Goal: Find specific page/section: Find specific page/section

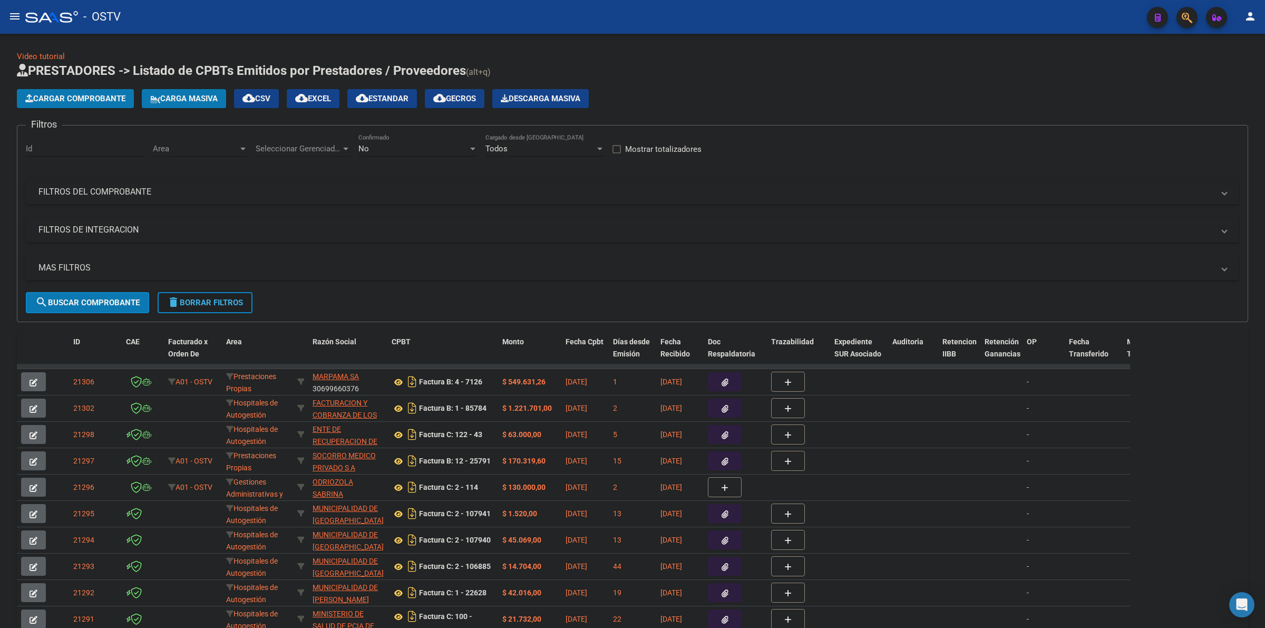
click at [227, 298] on span "delete Borrar Filtros" at bounding box center [205, 302] width 76 height 9
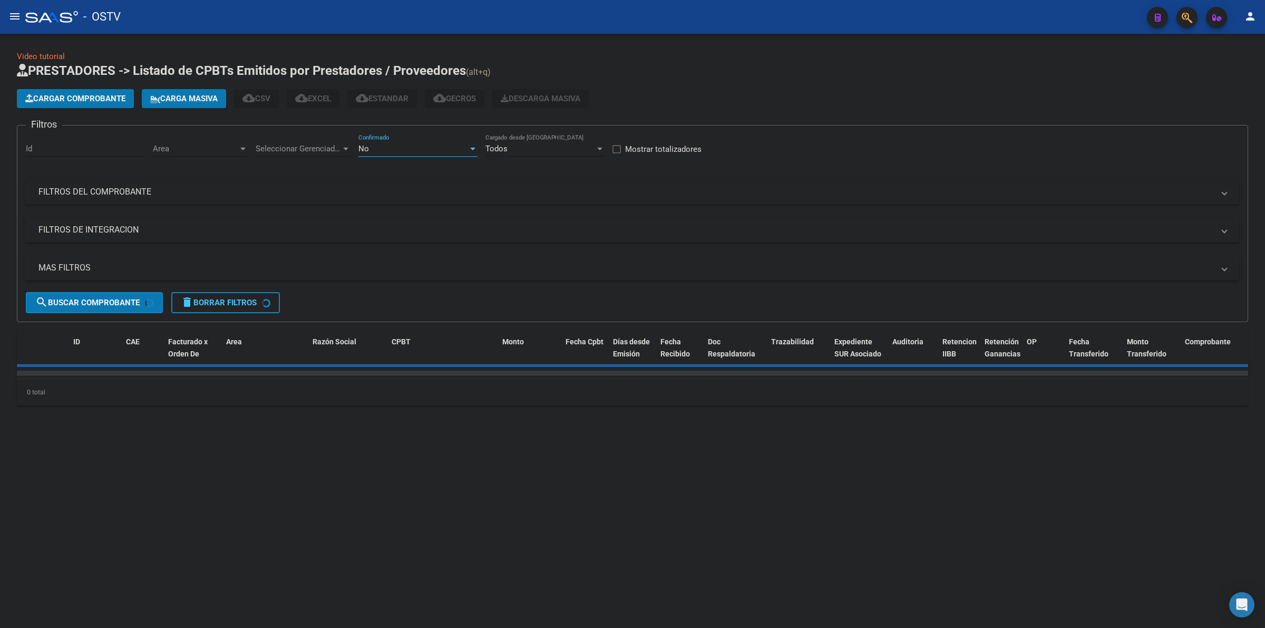
click at [407, 144] on div "No" at bounding box center [413, 148] width 110 height 9
click at [384, 101] on span "Todos" at bounding box center [417, 101] width 119 height 24
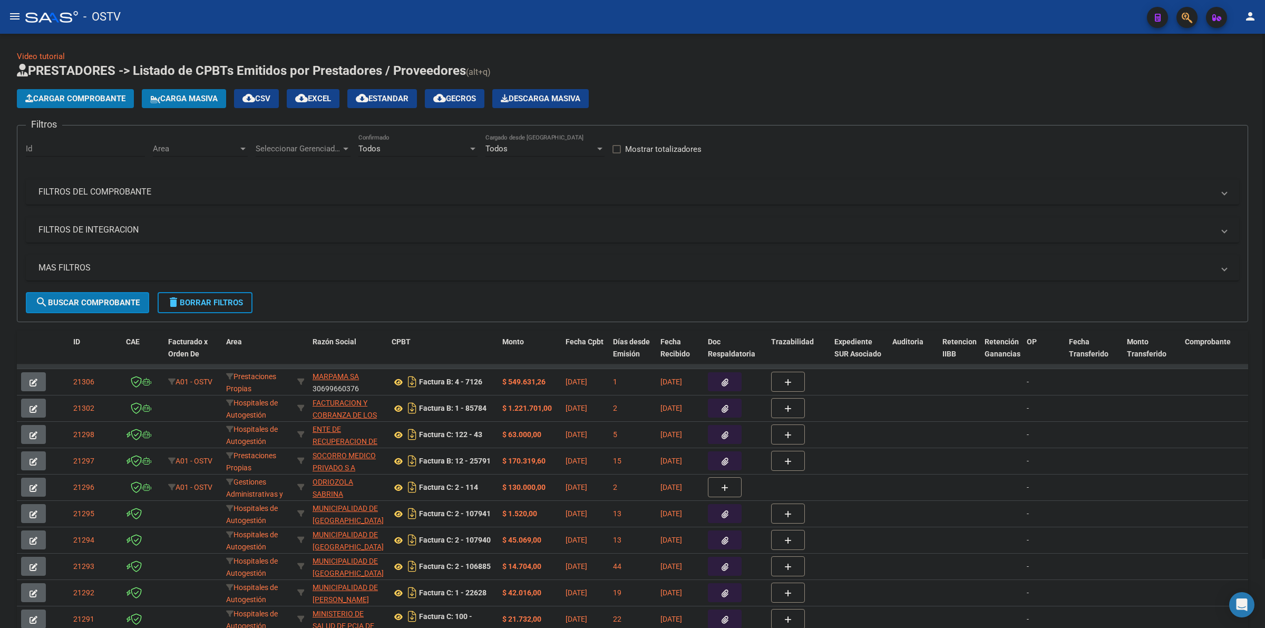
click at [308, 154] on div "Seleccionar Gerenciador Seleccionar Gerenciador" at bounding box center [303, 145] width 95 height 23
click at [281, 178] on span "Todos" at bounding box center [330, 172] width 148 height 24
click at [203, 150] on span "Area" at bounding box center [195, 148] width 85 height 9
click at [186, 168] on span "Todos" at bounding box center [222, 172] width 138 height 24
click at [99, 262] on mat-panel-title "MAS FILTROS" at bounding box center [625, 268] width 1175 height 12
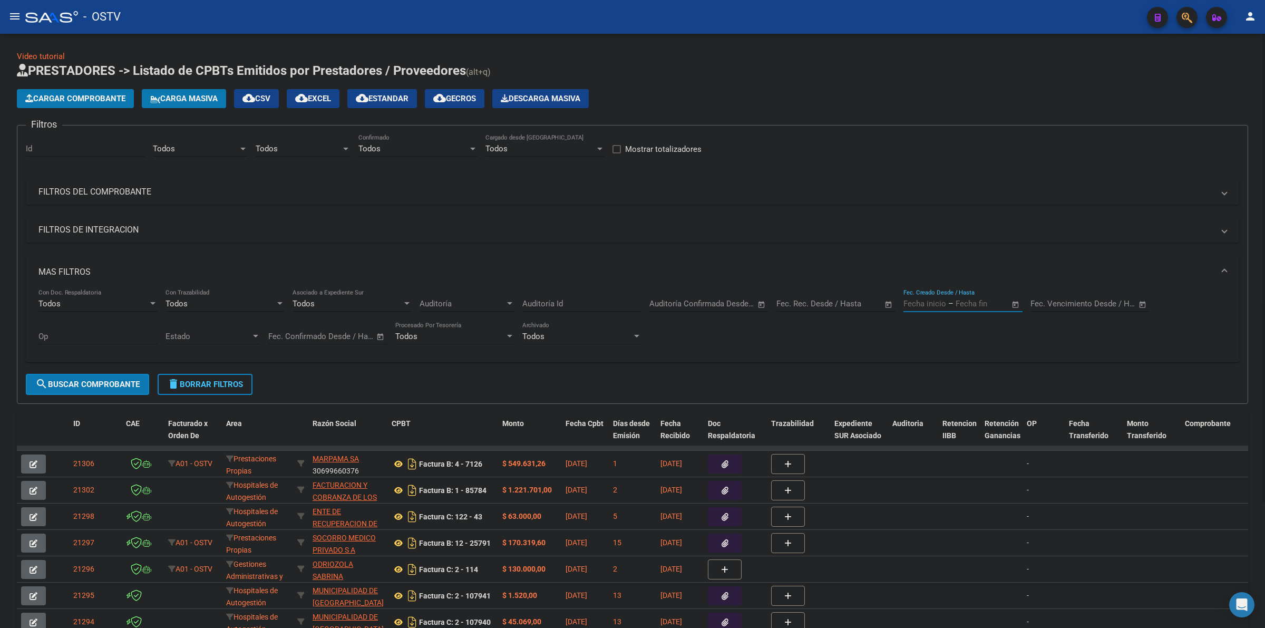
click at [959, 304] on input "text" at bounding box center [981, 303] width 51 height 9
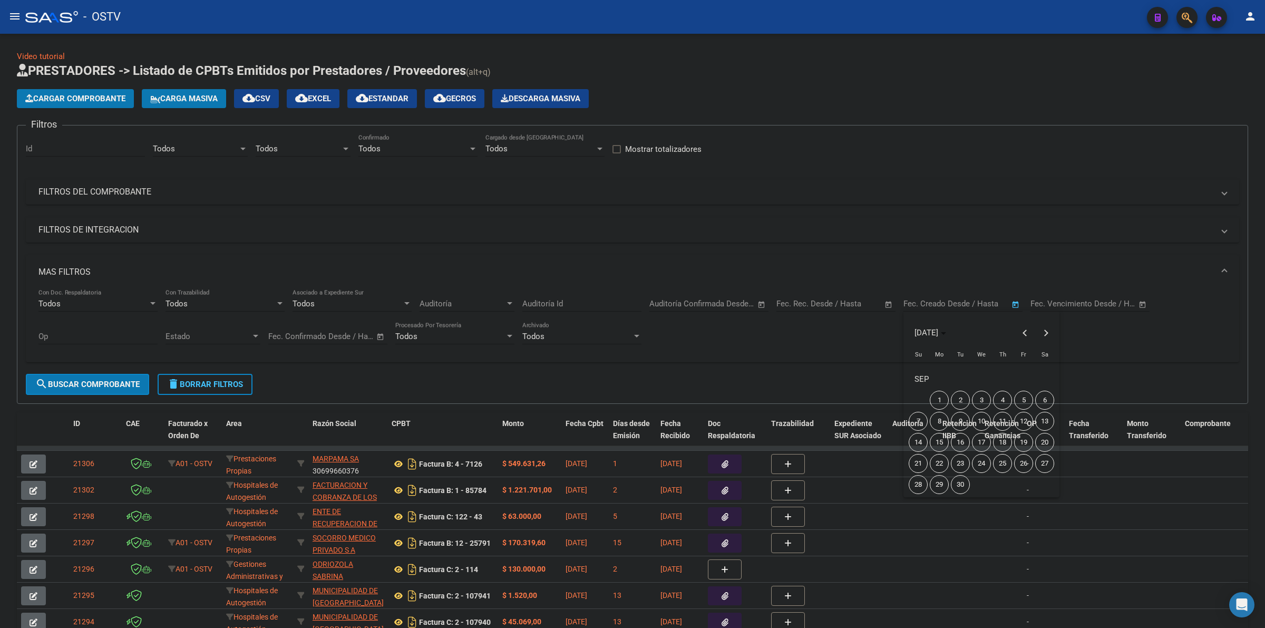
click at [965, 439] on span "16" at bounding box center [960, 442] width 19 height 19
type input "[DATE]"
click at [964, 441] on span "16" at bounding box center [960, 442] width 19 height 19
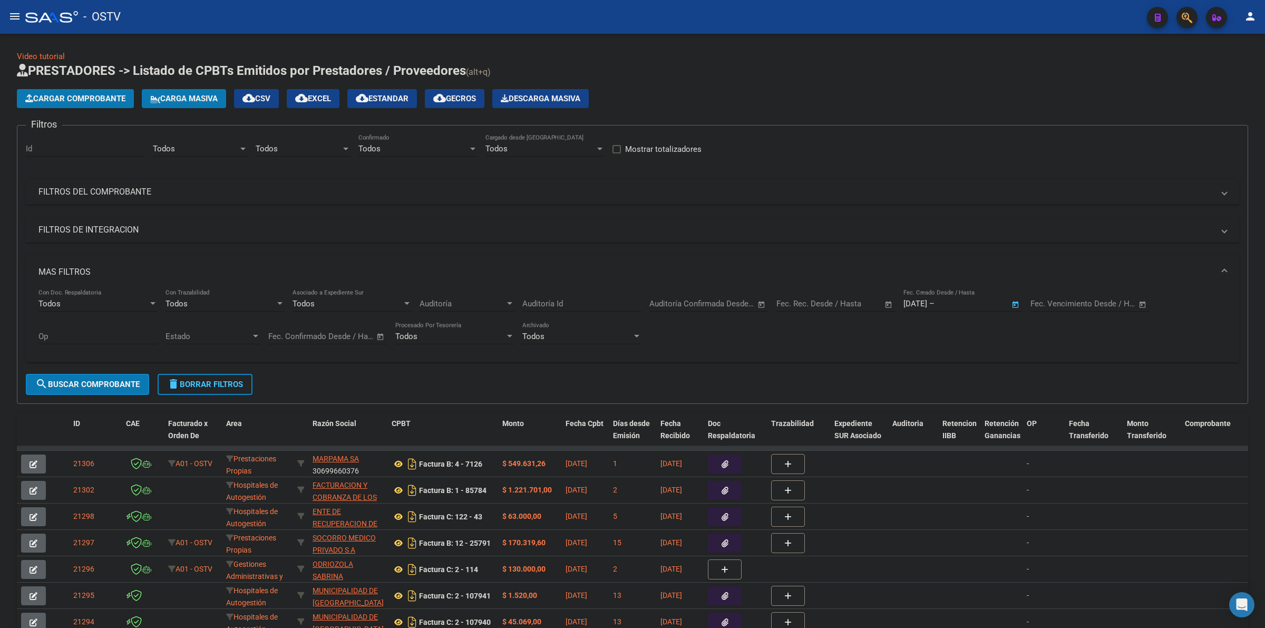
type input "[DATE]"
click at [96, 381] on span "search Buscar Comprobante" at bounding box center [87, 383] width 104 height 9
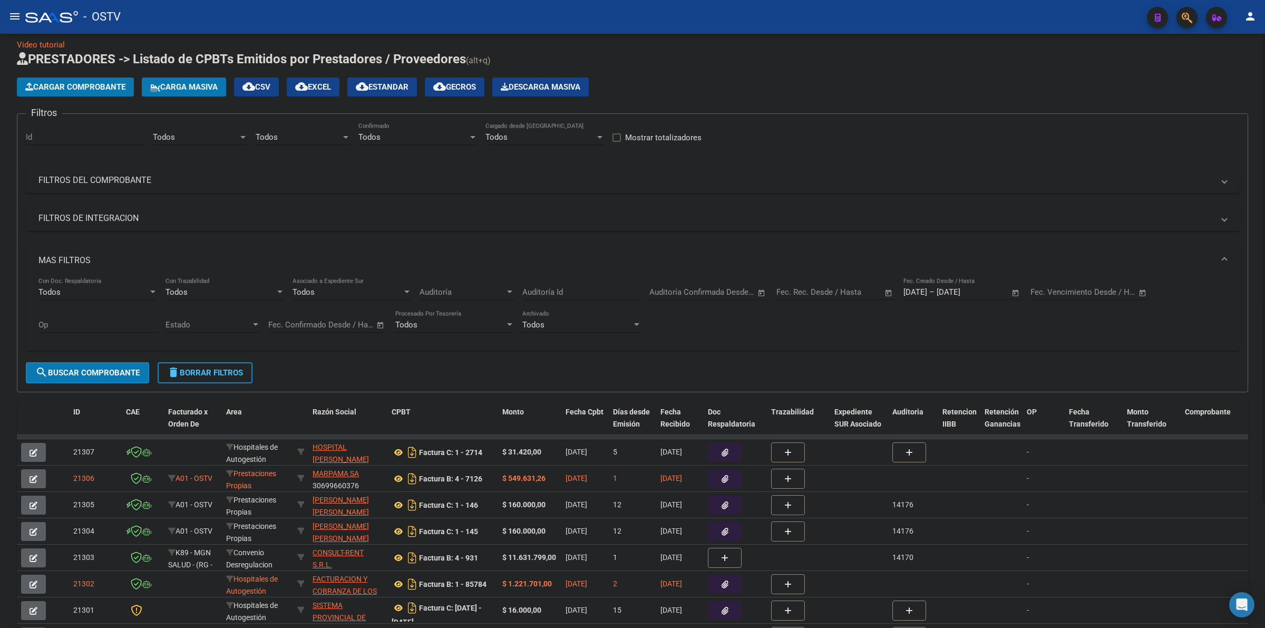
scroll to position [22, 0]
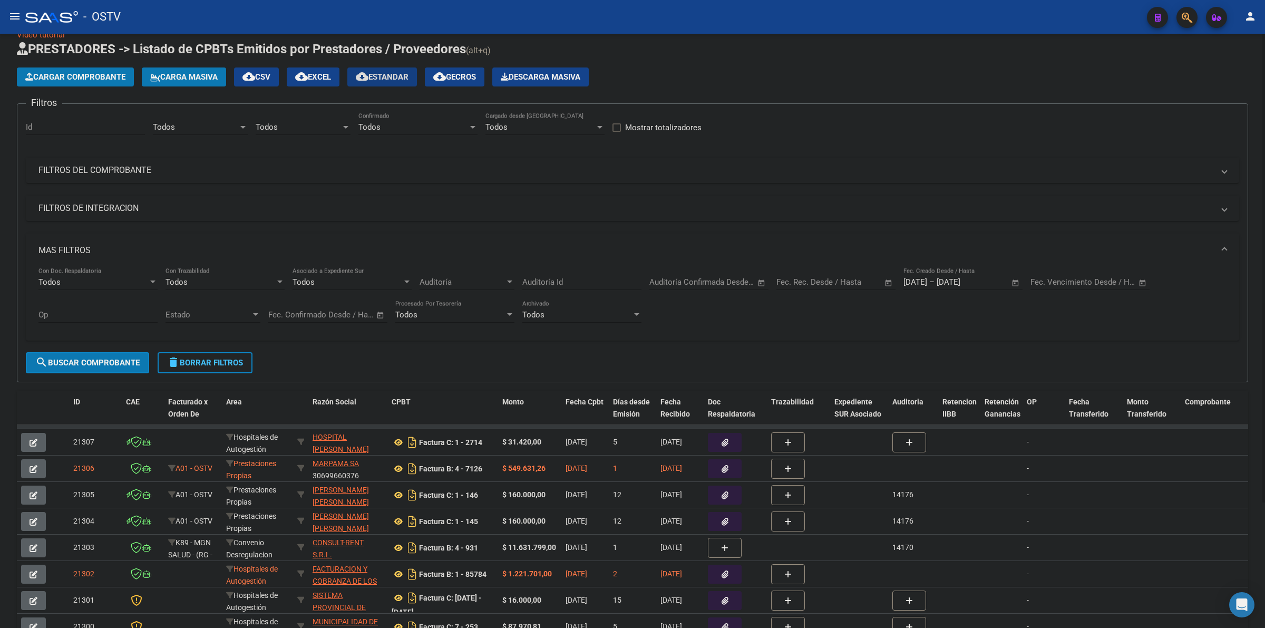
click at [408, 80] on span "cloud_download Estandar" at bounding box center [382, 76] width 53 height 9
click at [243, 358] on span "delete Borrar Filtros" at bounding box center [205, 362] width 76 height 9
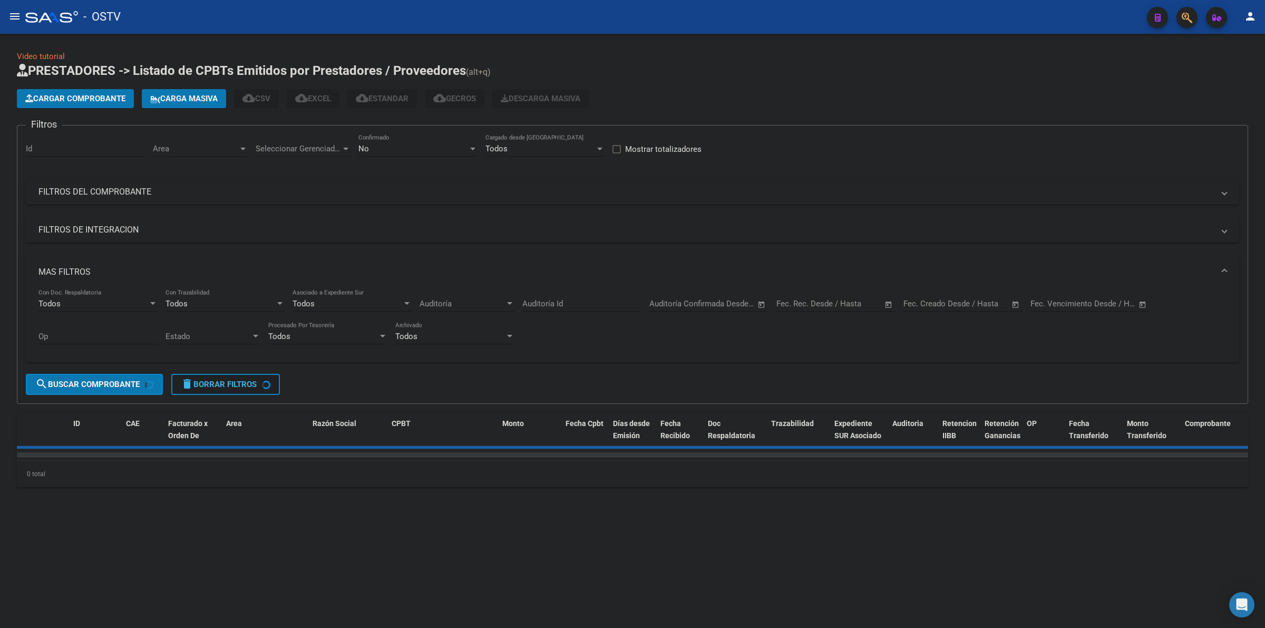
scroll to position [0, 0]
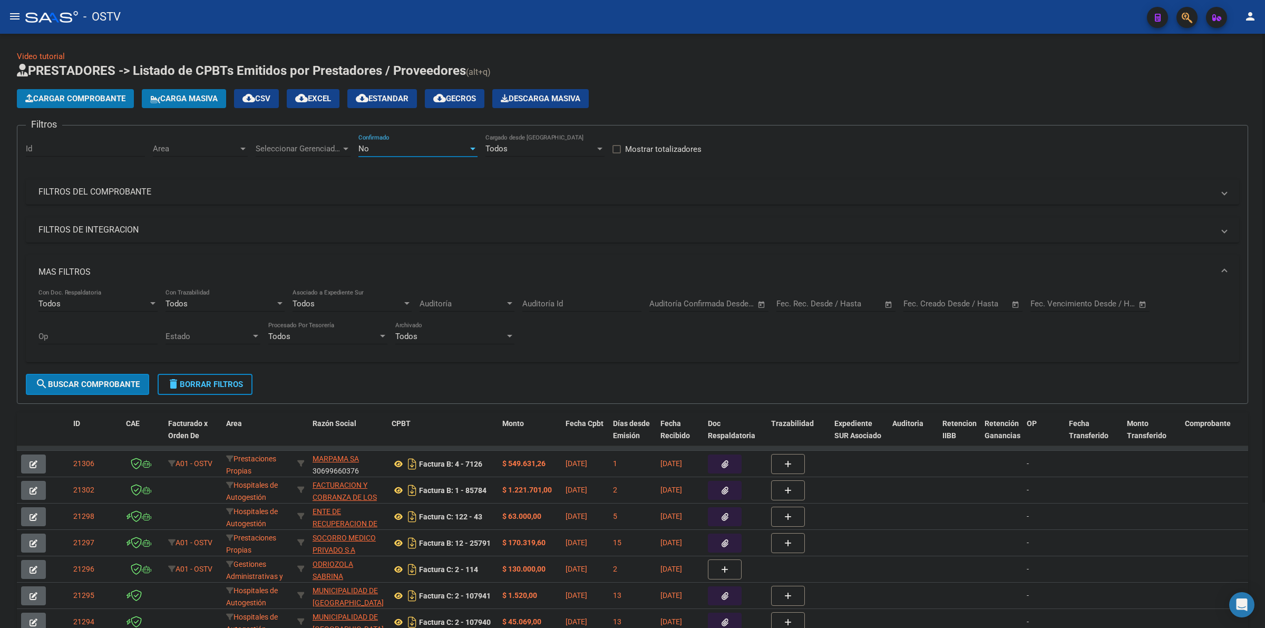
click at [378, 144] on div "No" at bounding box center [413, 148] width 110 height 9
click at [375, 96] on span "Todos" at bounding box center [417, 101] width 119 height 24
click at [295, 139] on div "Seleccionar Gerenciador Seleccionar Gerenciador" at bounding box center [303, 145] width 95 height 23
drag, startPoint x: 281, startPoint y: 214, endPoint x: 236, endPoint y: 152, distance: 76.7
click at [281, 213] on span "A01 - OSTV" at bounding box center [330, 219] width 148 height 24
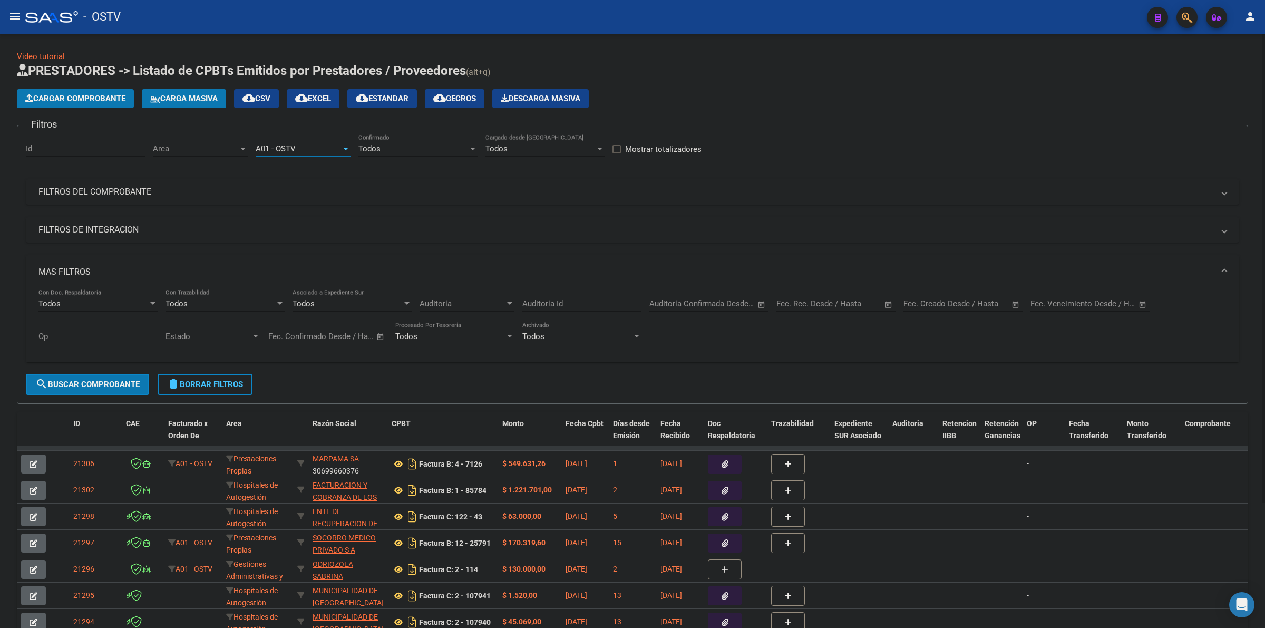
click at [225, 145] on span "Area" at bounding box center [195, 148] width 85 height 9
click at [212, 212] on span "Gestiones Administrativas y Otros" at bounding box center [222, 219] width 138 height 24
click at [112, 385] on span "search Buscar Comprobante" at bounding box center [87, 383] width 104 height 9
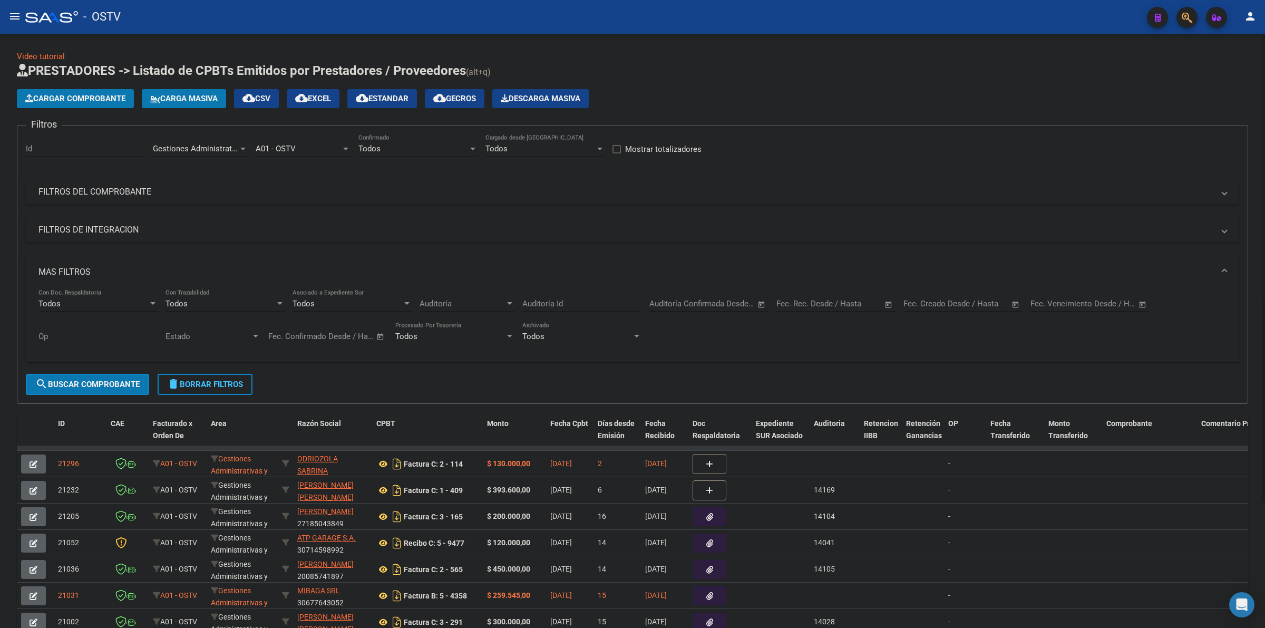
click at [832, 301] on input "text" at bounding box center [854, 303] width 51 height 9
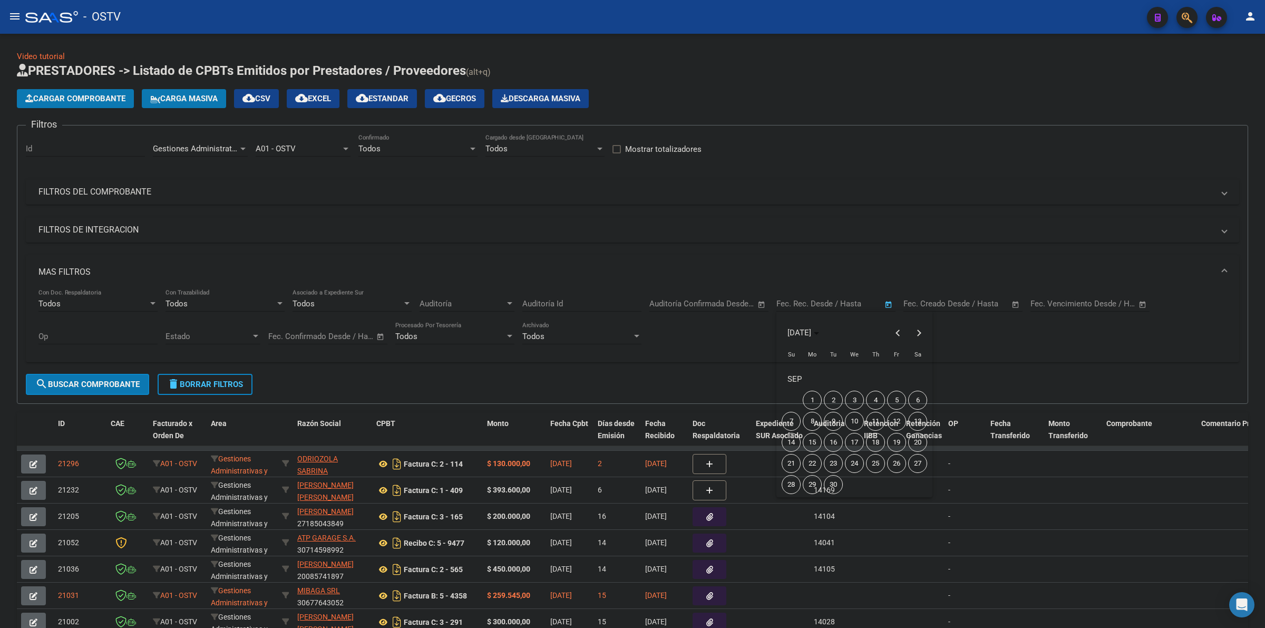
click at [929, 304] on div at bounding box center [632, 314] width 1265 height 628
click at [934, 306] on input "text" at bounding box center [924, 303] width 43 height 9
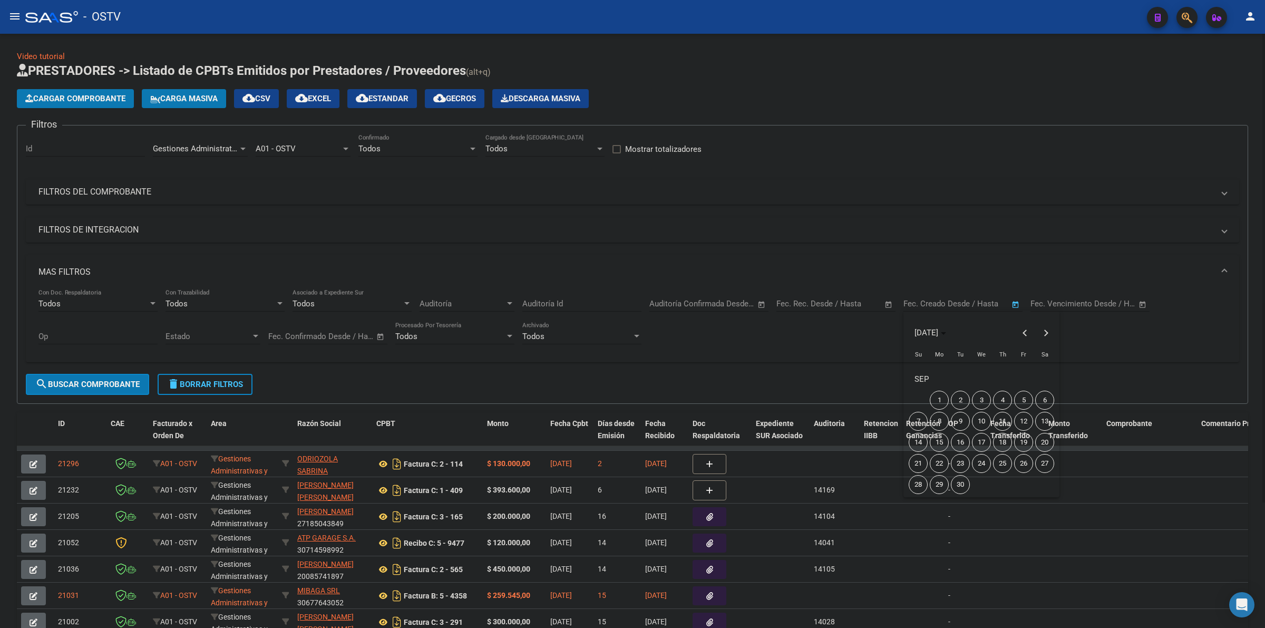
click at [952, 307] on div at bounding box center [632, 314] width 1265 height 628
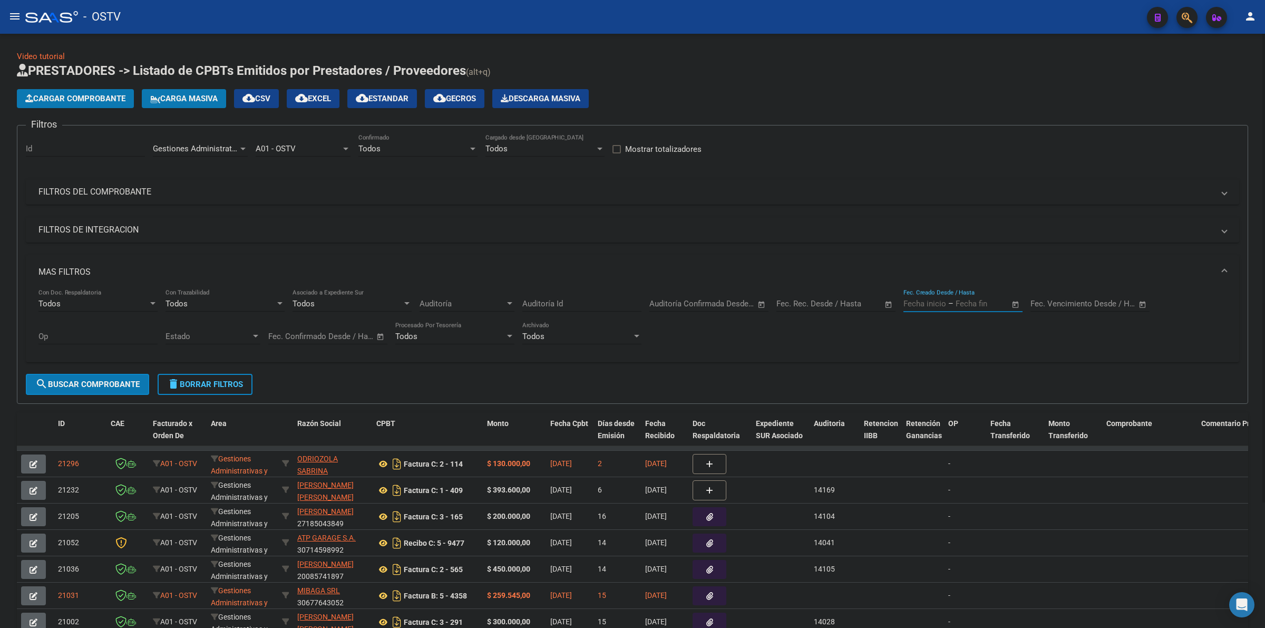
click at [949, 299] on span "–" at bounding box center [950, 303] width 5 height 9
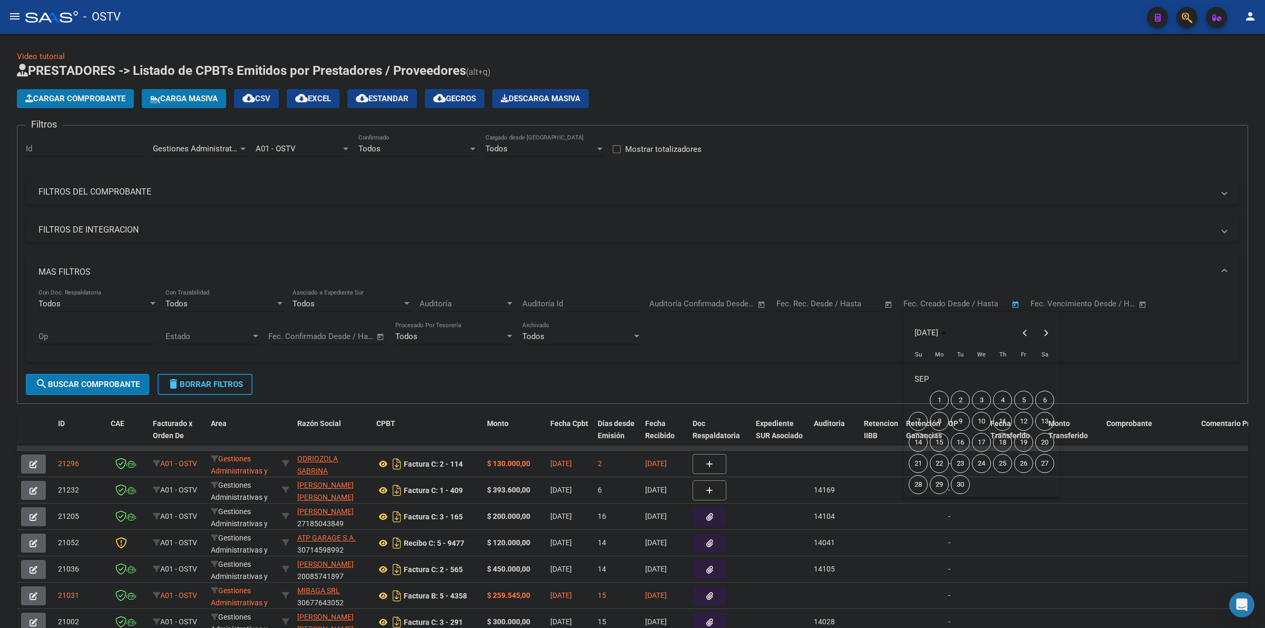
click at [933, 302] on div at bounding box center [632, 314] width 1265 height 628
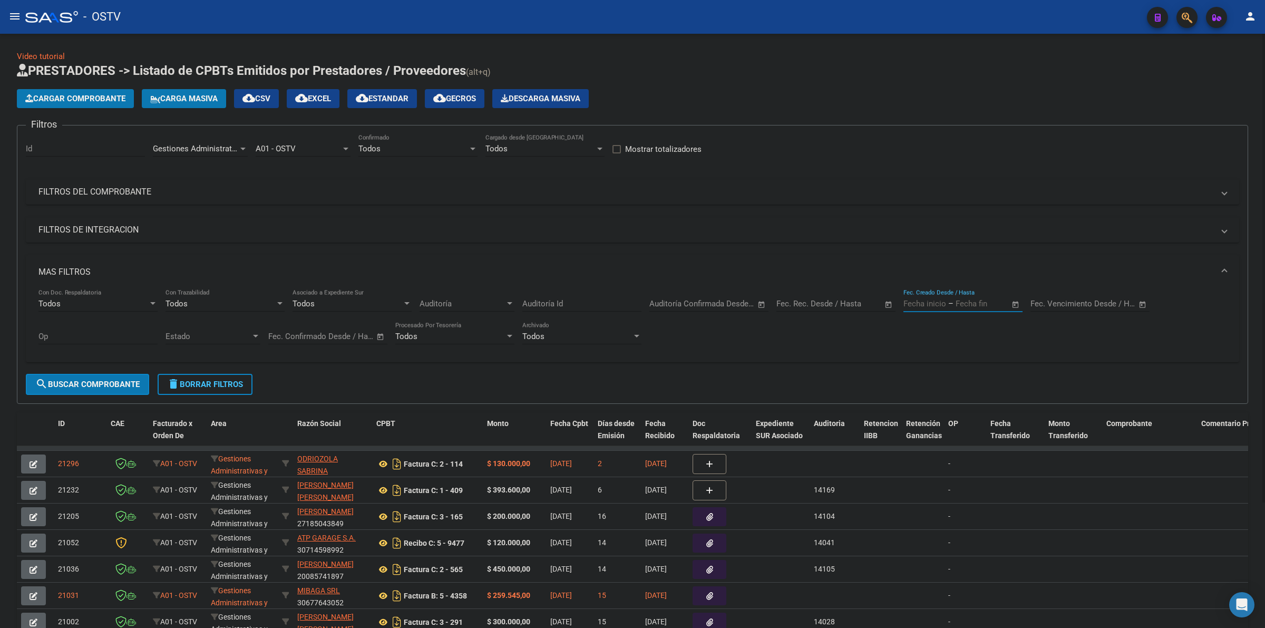
click at [932, 301] on input "text" at bounding box center [924, 303] width 43 height 9
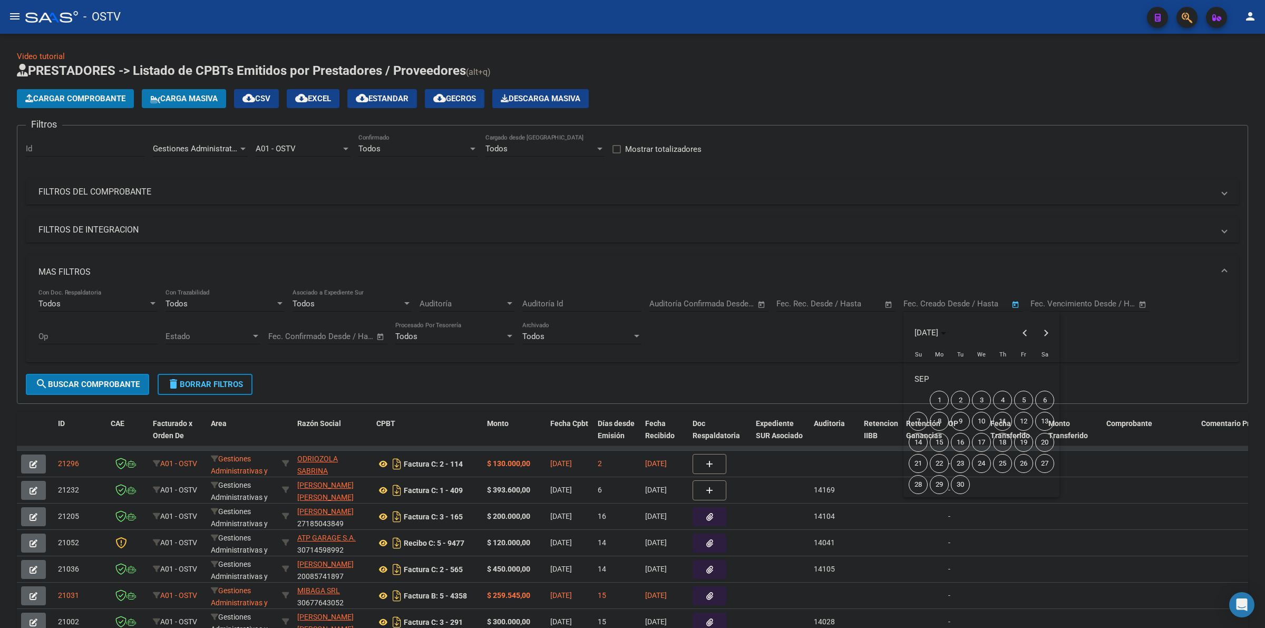
click at [957, 440] on span "16" at bounding box center [960, 442] width 19 height 19
type input "[DATE]"
click at [960, 441] on span "16" at bounding box center [960, 442] width 19 height 19
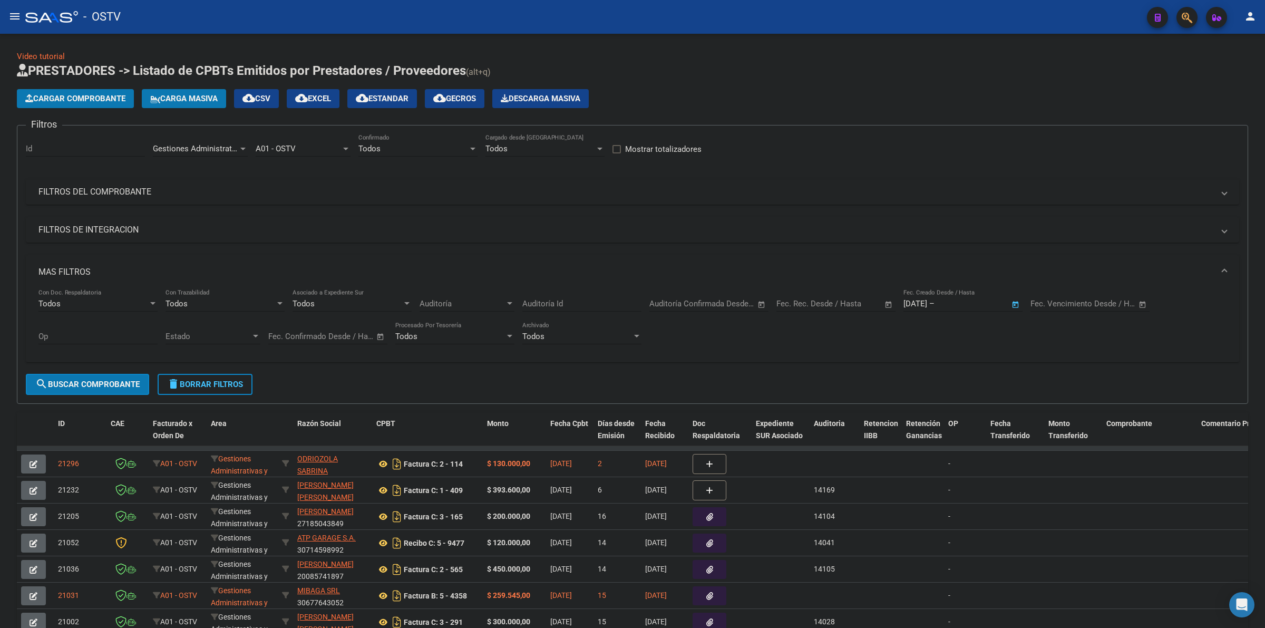
type input "[DATE]"
click at [109, 386] on span "search Buscar Comprobante" at bounding box center [87, 383] width 104 height 9
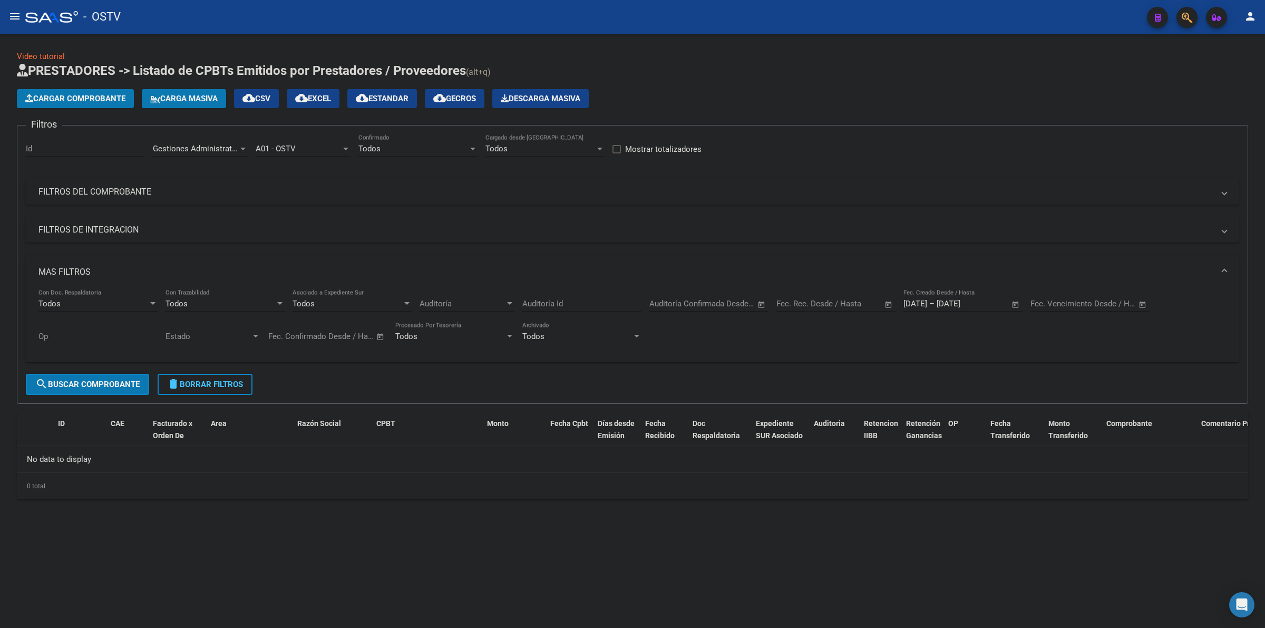
click at [222, 153] on div "Gestiones Administrativas y Otros Area" at bounding box center [200, 145] width 95 height 23
click at [212, 156] on span "Prestaciones Propias" at bounding box center [190, 152] width 75 height 9
click at [96, 386] on button "search Buscar Comprobante" at bounding box center [87, 384] width 123 height 21
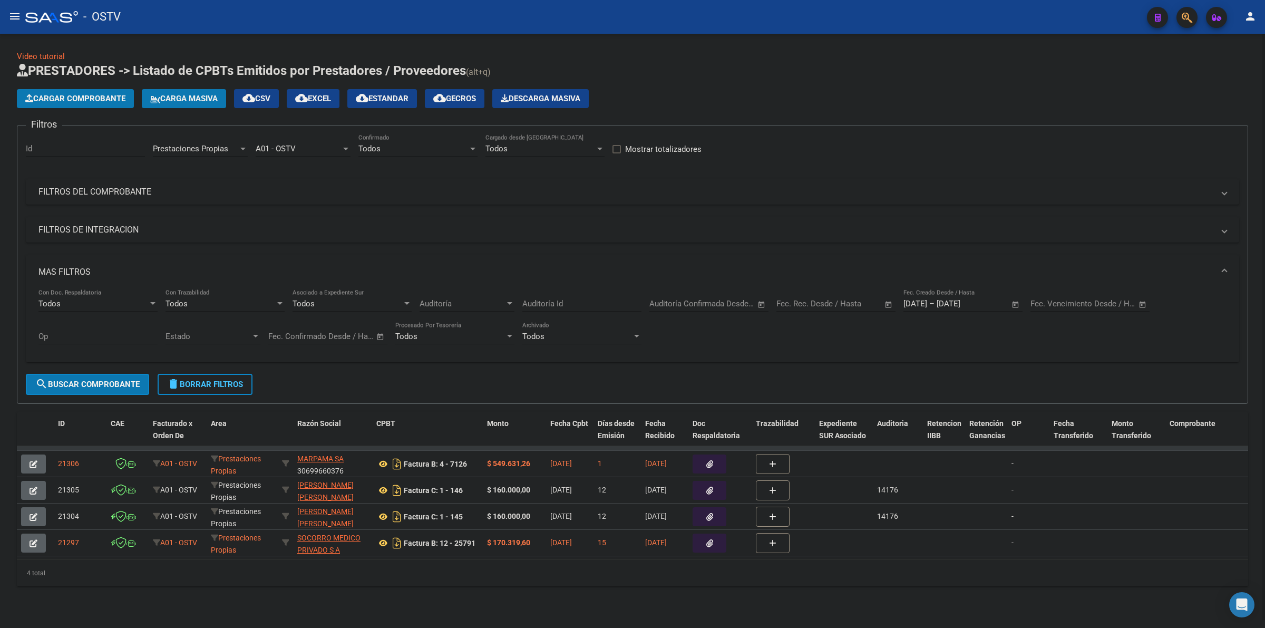
click at [228, 153] on div "Prestaciones Propias Area" at bounding box center [200, 145] width 95 height 23
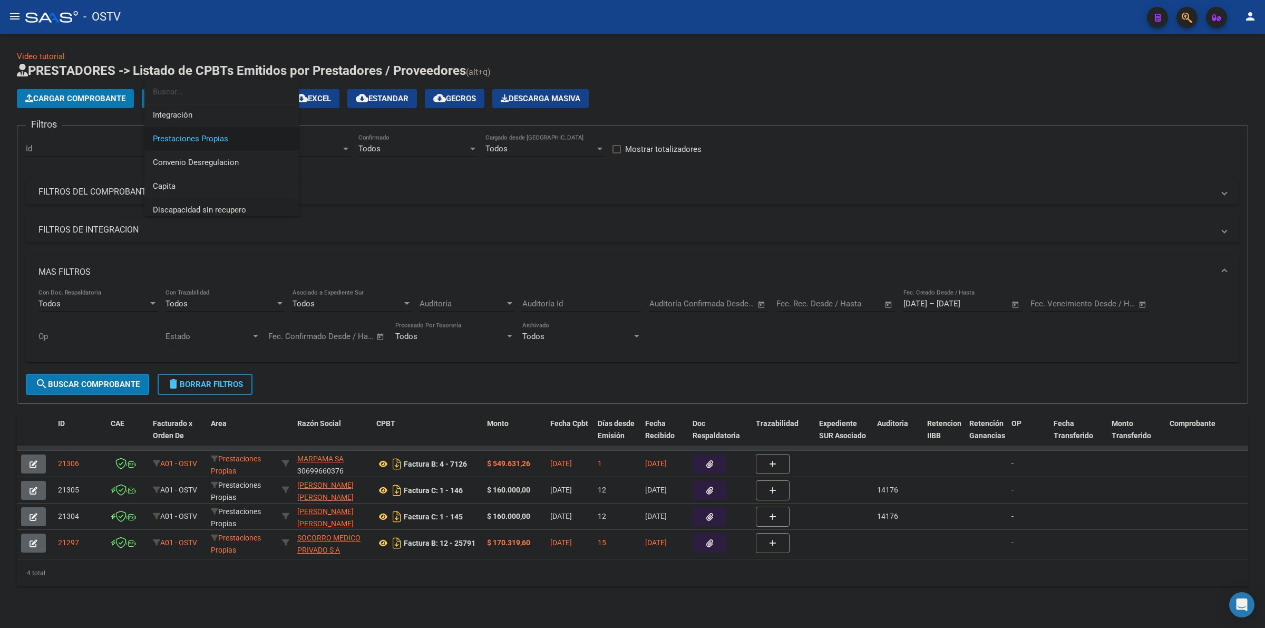
scroll to position [109, 0]
click at [159, 170] on span "Capita" at bounding box center [164, 173] width 23 height 9
click at [123, 383] on span "search Buscar Comprobante" at bounding box center [87, 383] width 104 height 9
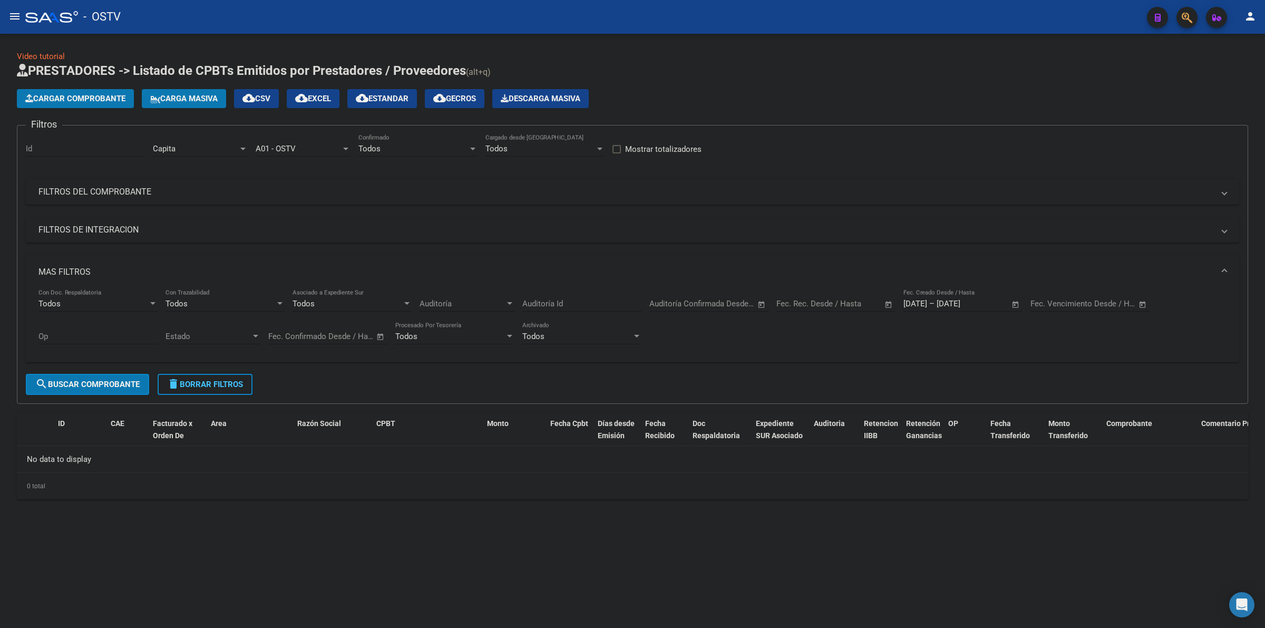
click at [602, 70] on h1 "PRESTADORES -> Listado de CPBTs Emitidos por Prestadores / Proveedores (alt+q)" at bounding box center [632, 71] width 1231 height 18
